Goal: Task Accomplishment & Management: Complete application form

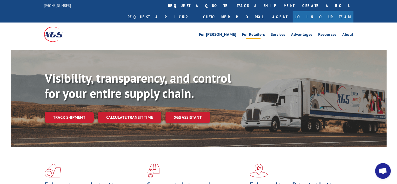
click at [258, 32] on link "For Retailers" at bounding box center [253, 35] width 23 height 6
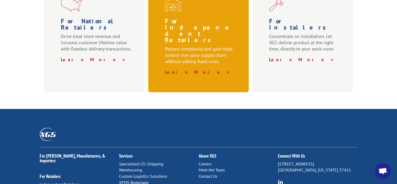
scroll to position [235, 0]
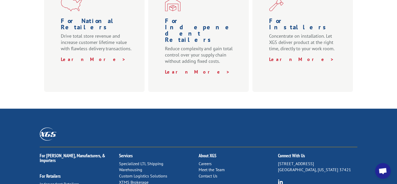
click at [203, 173] on link "Contact Us" at bounding box center [207, 175] width 19 height 5
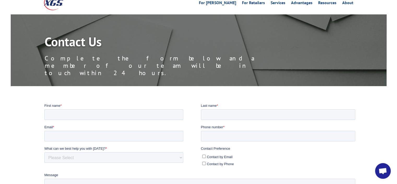
scroll to position [26, 0]
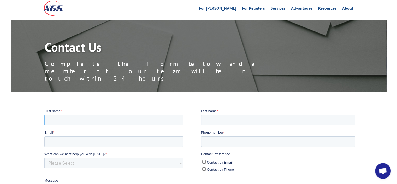
click at [58, 118] on input "First name *" at bounding box center [113, 119] width 139 height 10
type input "John"
click at [210, 121] on input "Last name *" at bounding box center [278, 119] width 155 height 10
type input "Patrick"
click at [61, 140] on input "Email *" at bounding box center [113, 141] width 139 height 10
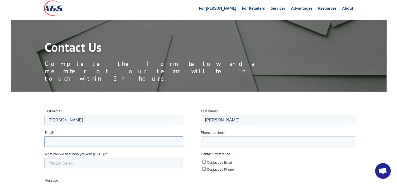
type input "john@cscflooringanddesign.com"
click at [210, 141] on input "Phone number *" at bounding box center [278, 141] width 155 height 10
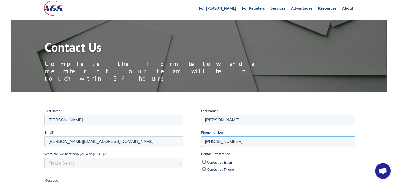
type input "707-800-7988"
click at [53, 162] on select "Please Select Quoting, Opening New Account, or New Business Opportunity Shipmen…" at bounding box center [113, 162] width 139 height 10
select select "Other"
click at [44, 157] on select "Please Select Quoting, Opening New Account, or New Business Opportunity Shipmen…" at bounding box center [113, 162] width 139 height 10
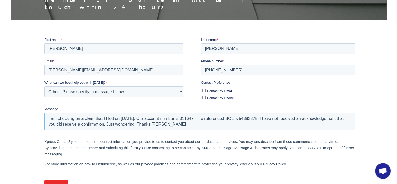
scroll to position [104, 0]
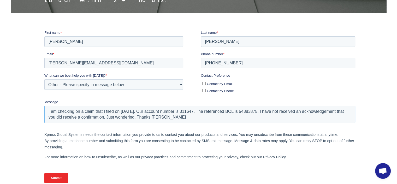
click at [82, 116] on textarea "I am checking on a claim that I filed on 9/22/25. Our account number is 311647.…" at bounding box center [199, 113] width 311 height 17
type textarea "I am checking on a claim that I filed on 9/22/25. Our account number is 311647.…"
click at [55, 175] on input "Submit" at bounding box center [56, 177] width 24 height 10
